Goal: Task Accomplishment & Management: Use online tool/utility

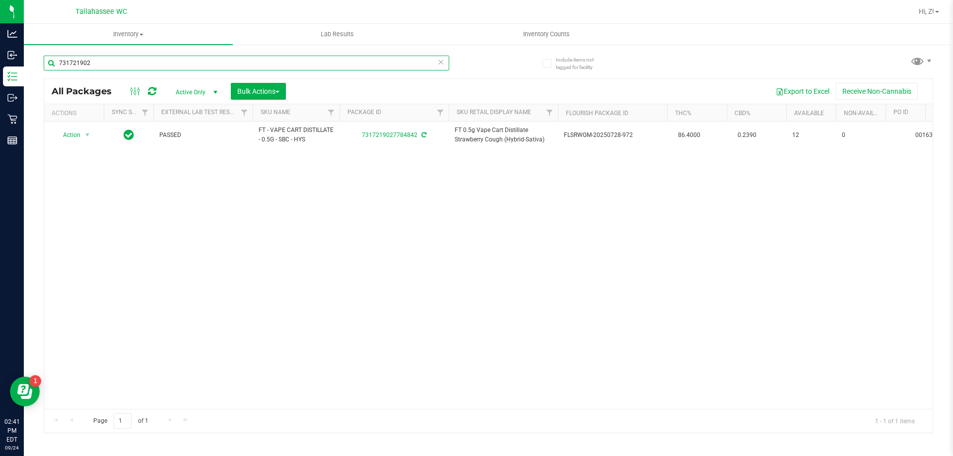
click at [97, 68] on input "731721902" at bounding box center [247, 63] width 406 height 15
click at [96, 68] on input "731721902" at bounding box center [247, 63] width 406 height 15
click at [95, 68] on input "731721902" at bounding box center [247, 63] width 406 height 15
paste input "HT 5mg Tangerine Chews (THC) 20ct"
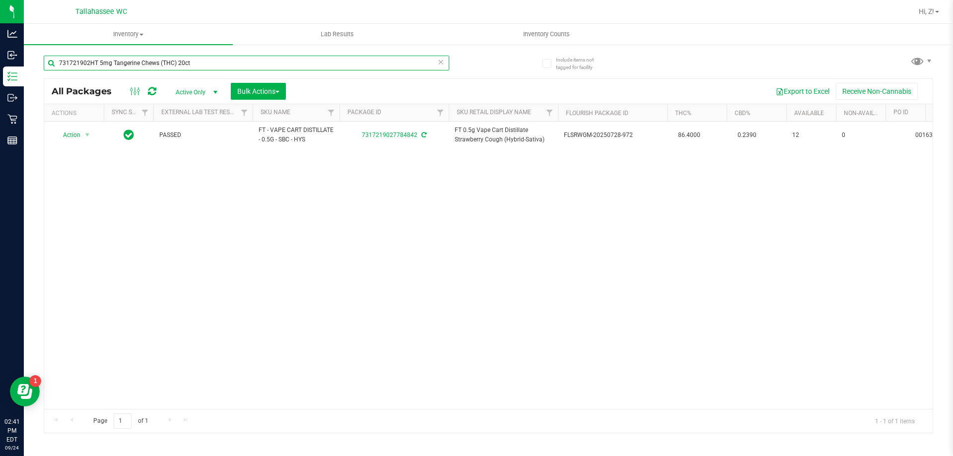
type input "731721902HT 5mg Tangerine Chews (THC) 20ct"
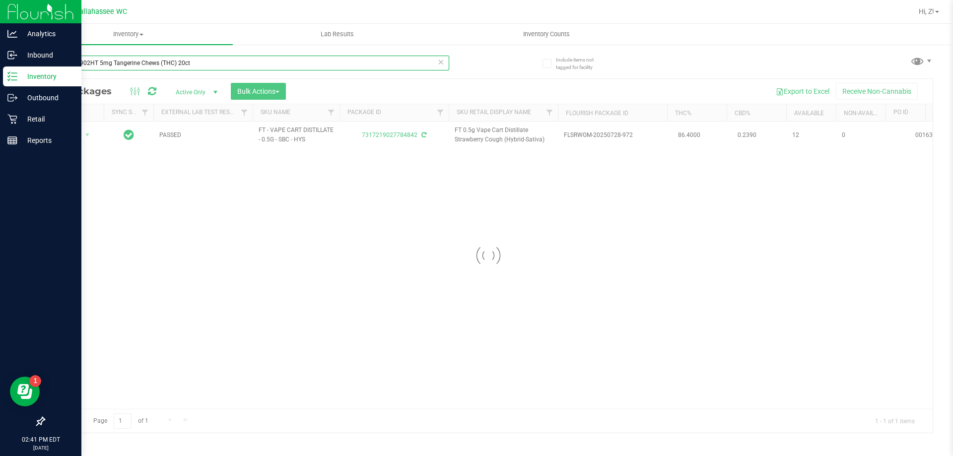
drag, startPoint x: 207, startPoint y: 60, endPoint x: 0, endPoint y: 68, distance: 207.1
click at [0, 68] on div "Analytics Inbound Inventory Outbound Retail Reports 02:41 PM EDT 09/24/2025 09/…" at bounding box center [476, 228] width 953 height 456
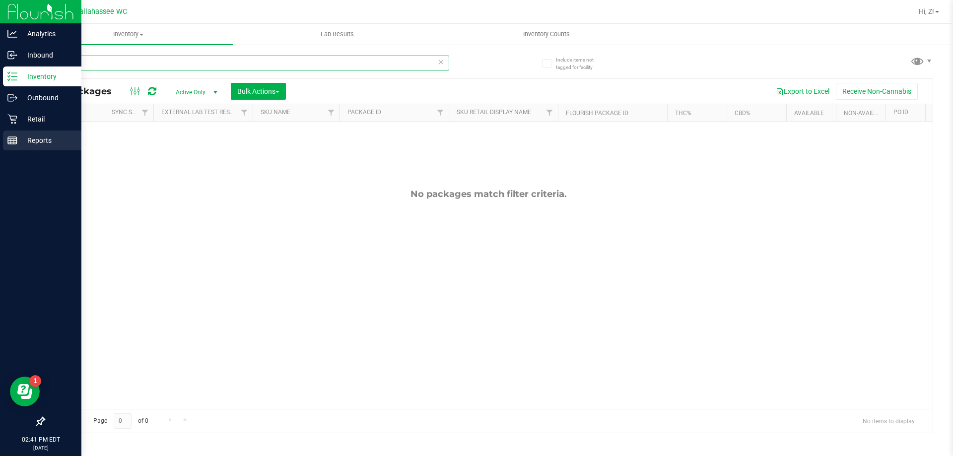
type input "HT 5mg Tangerine Chews (THC) 20ct"
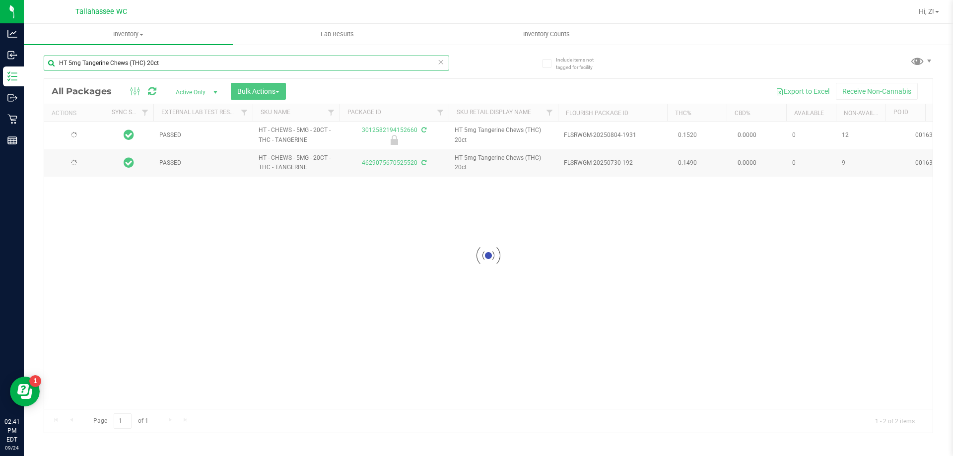
type input "2026-01-27"
type input "2026-01-18"
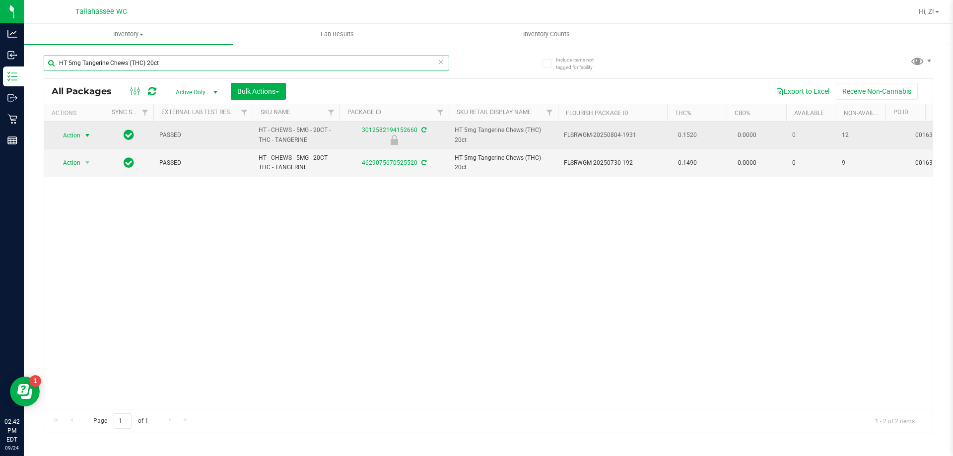
type input "HT 5mg Tangerine Chews (THC) 20ct"
click at [78, 137] on span "Action" at bounding box center [67, 136] width 27 height 14
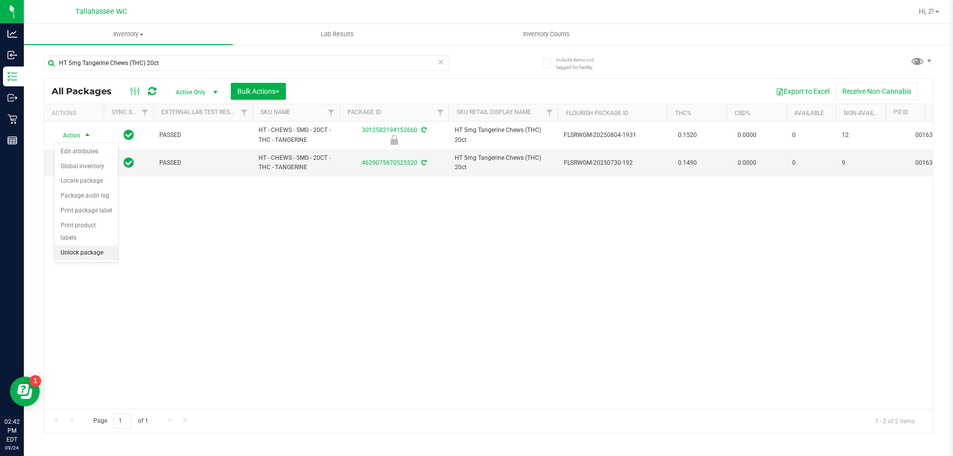
click at [94, 246] on li "Unlock package" at bounding box center [87, 253] width 64 height 15
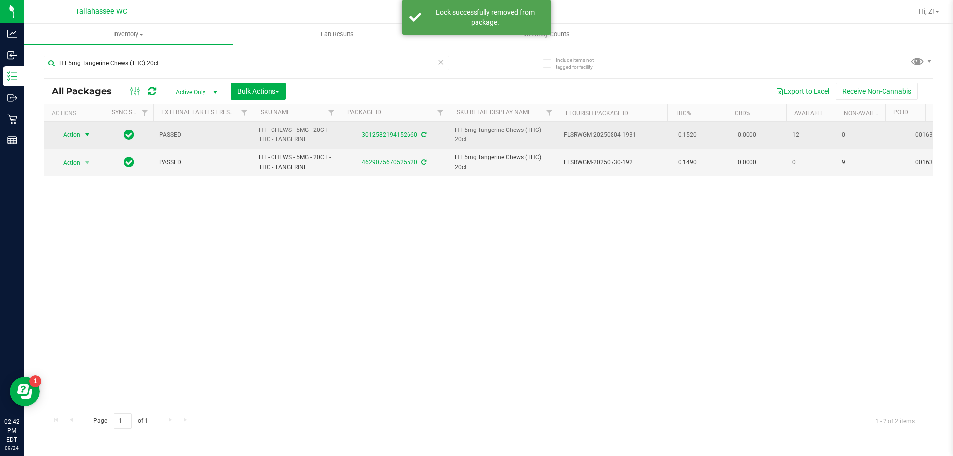
click at [76, 133] on span "Action" at bounding box center [67, 135] width 27 height 14
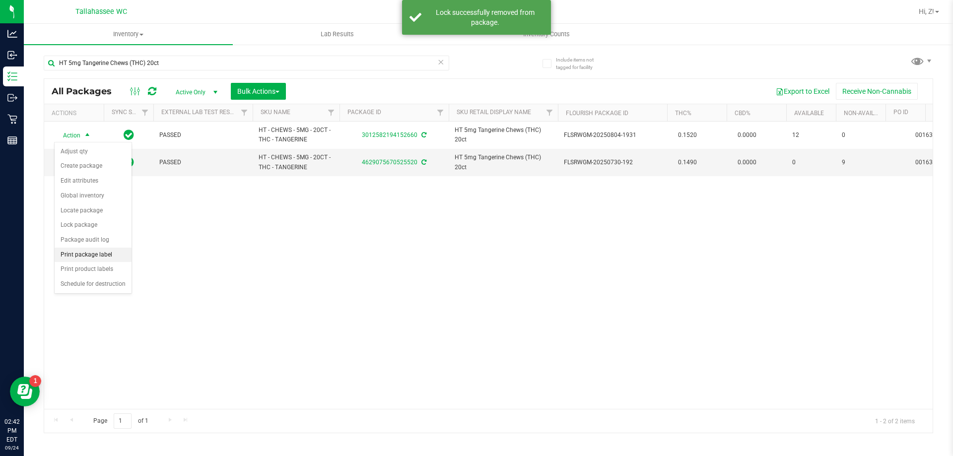
click at [100, 259] on li "Print package label" at bounding box center [93, 255] width 77 height 15
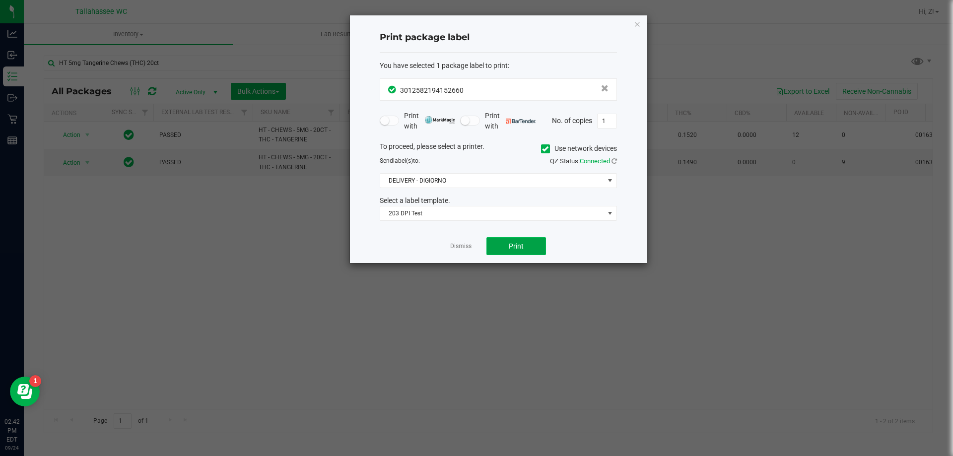
click at [514, 240] on button "Print" at bounding box center [516, 246] width 60 height 18
click at [638, 24] on icon "button" at bounding box center [637, 24] width 7 height 12
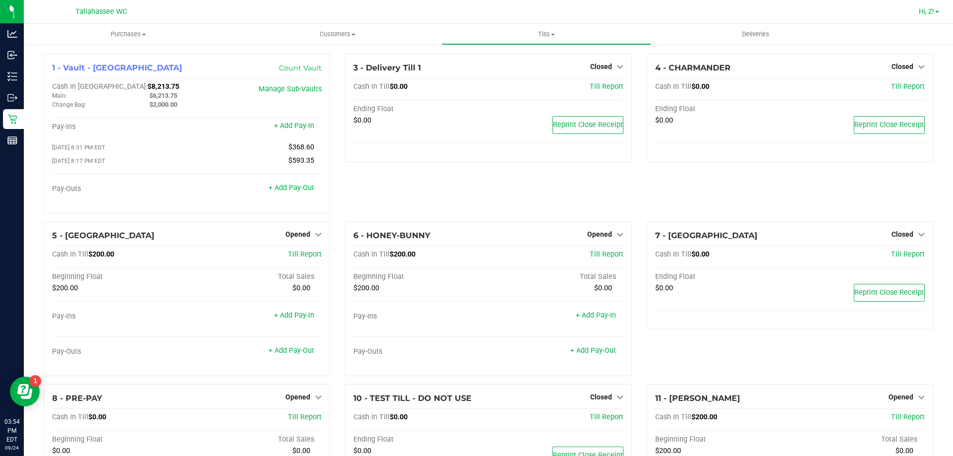
click at [932, 10] on span "Hi, Z!" at bounding box center [926, 11] width 15 height 8
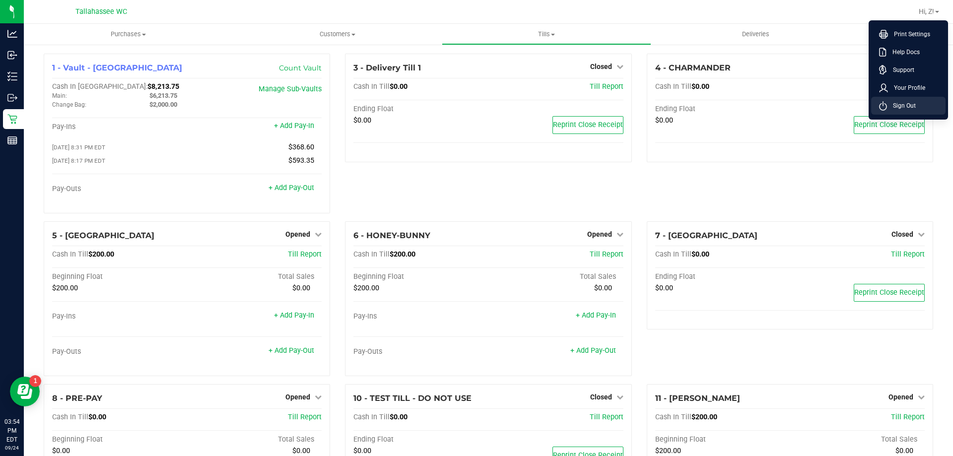
click at [920, 107] on li "Sign Out" at bounding box center [908, 106] width 74 height 18
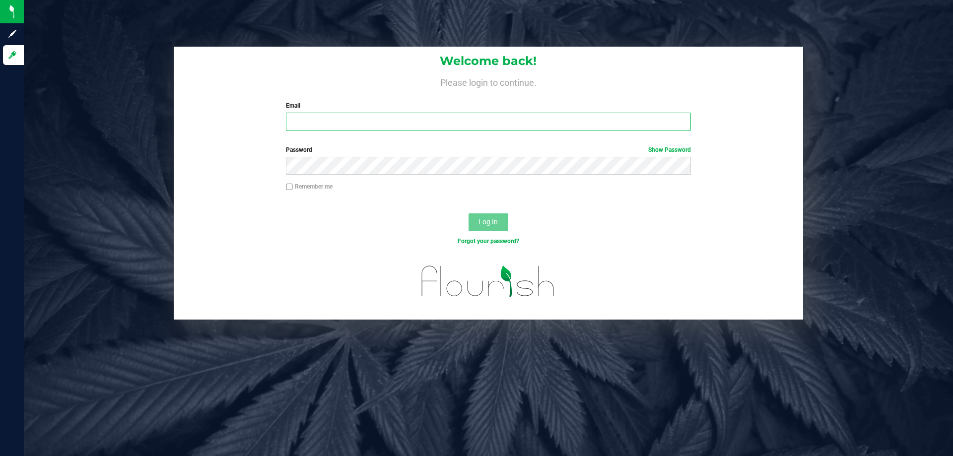
click at [303, 124] on input "Email" at bounding box center [488, 122] width 405 height 18
type input "CGee@liveparallel.com"
click at [469, 213] on button "Log In" at bounding box center [489, 222] width 40 height 18
